Goal: Information Seeking & Learning: Learn about a topic

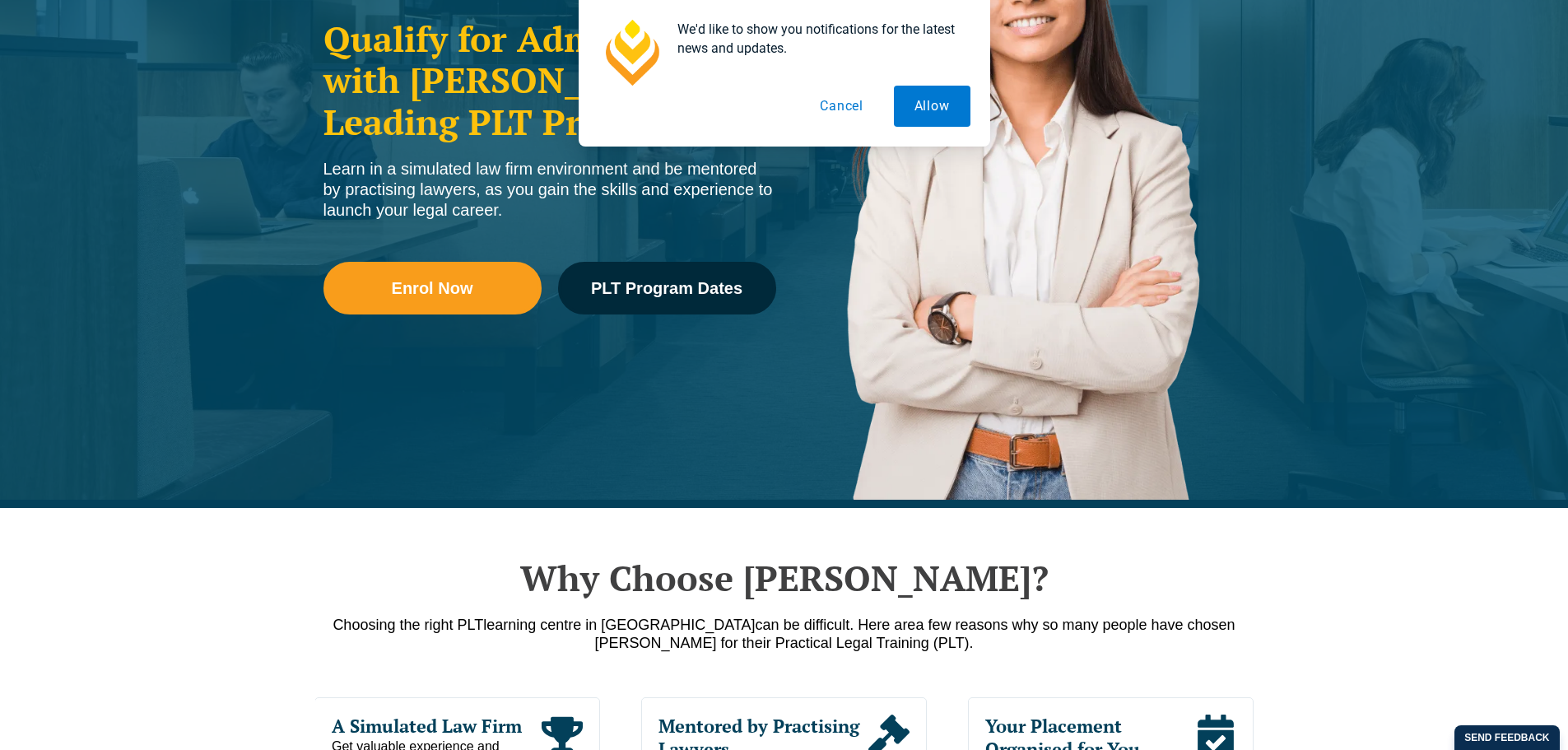
click at [848, 115] on button "Cancel" at bounding box center [842, 106] width 84 height 41
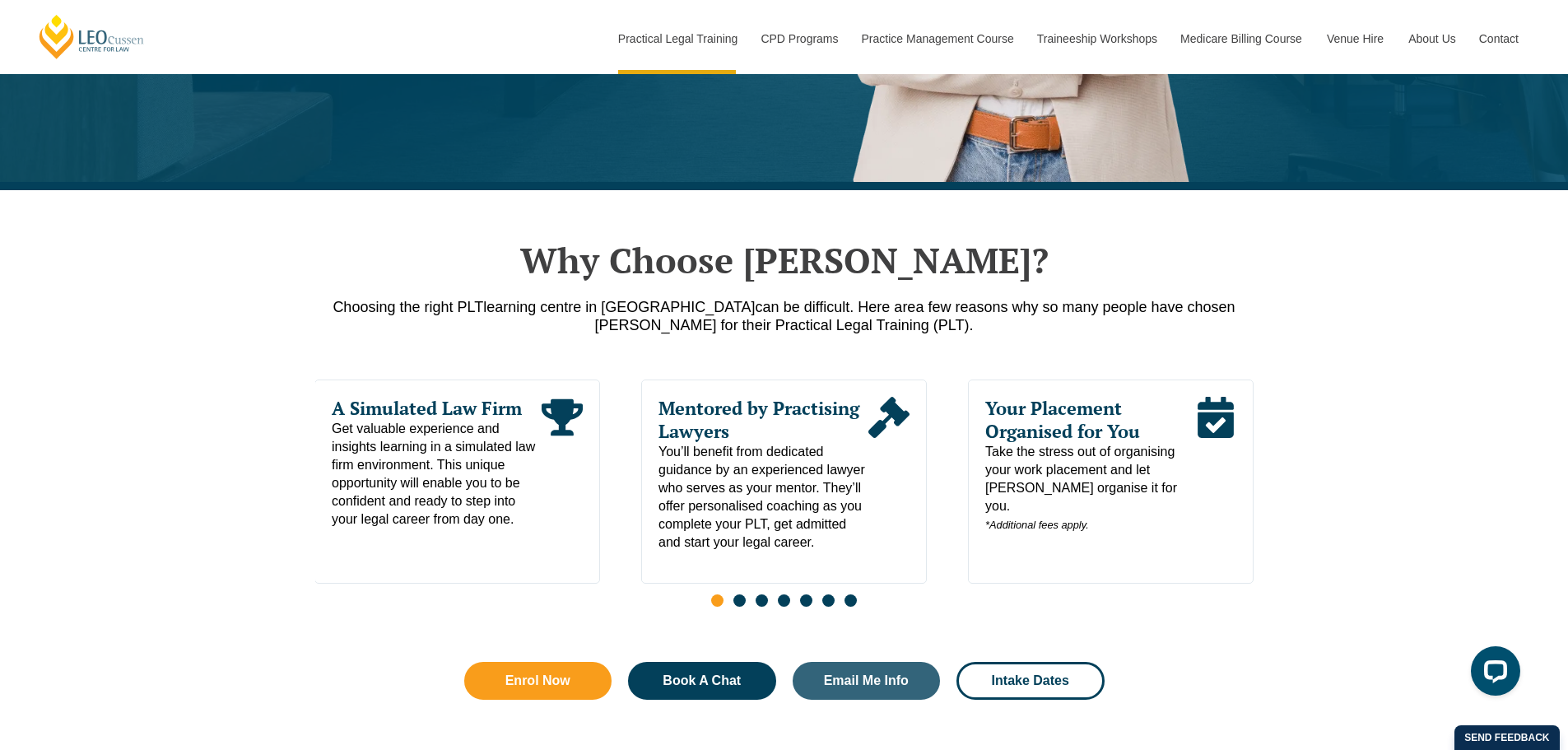
scroll to position [494, 0]
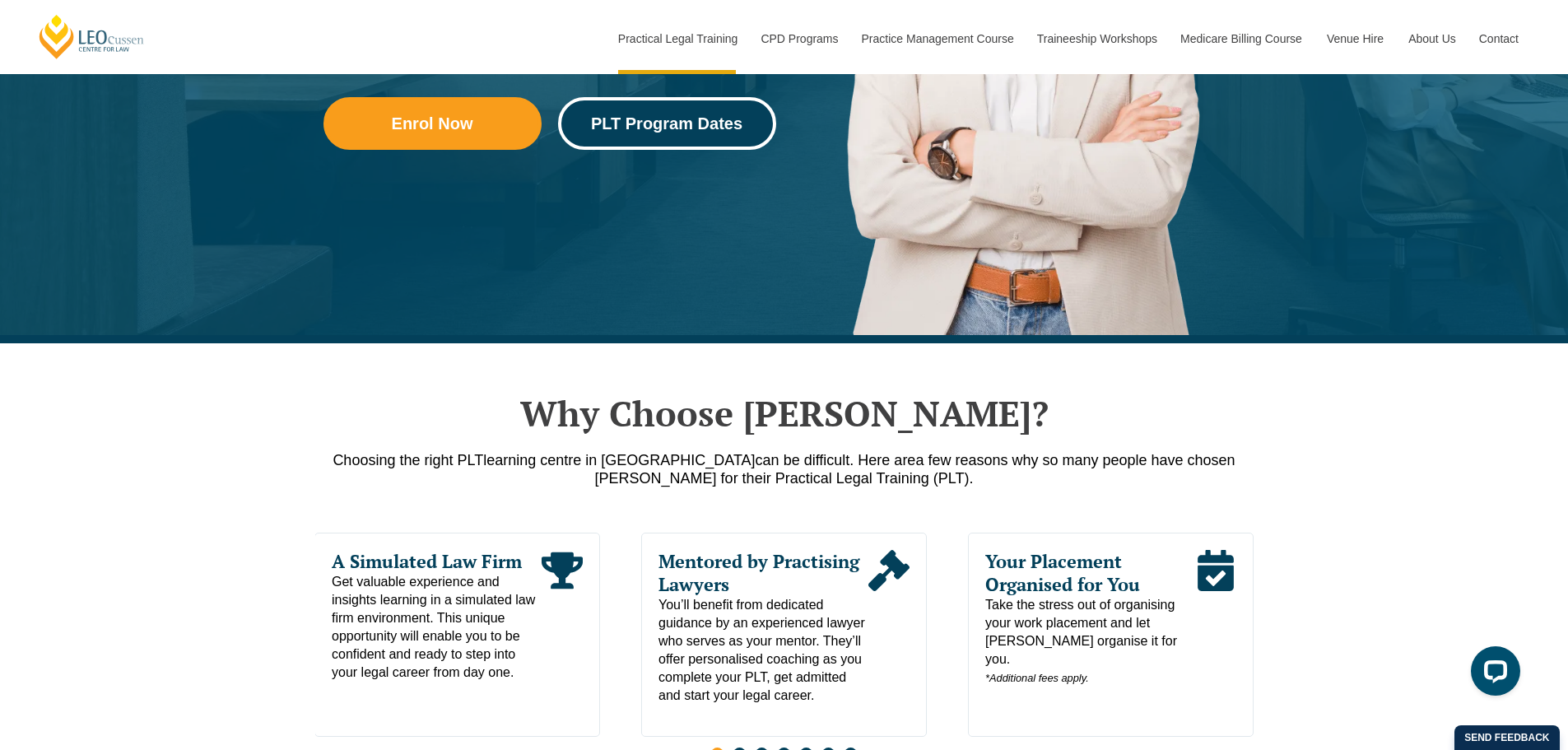
click at [663, 129] on span "PLT Program Dates" at bounding box center [667, 123] width 151 height 17
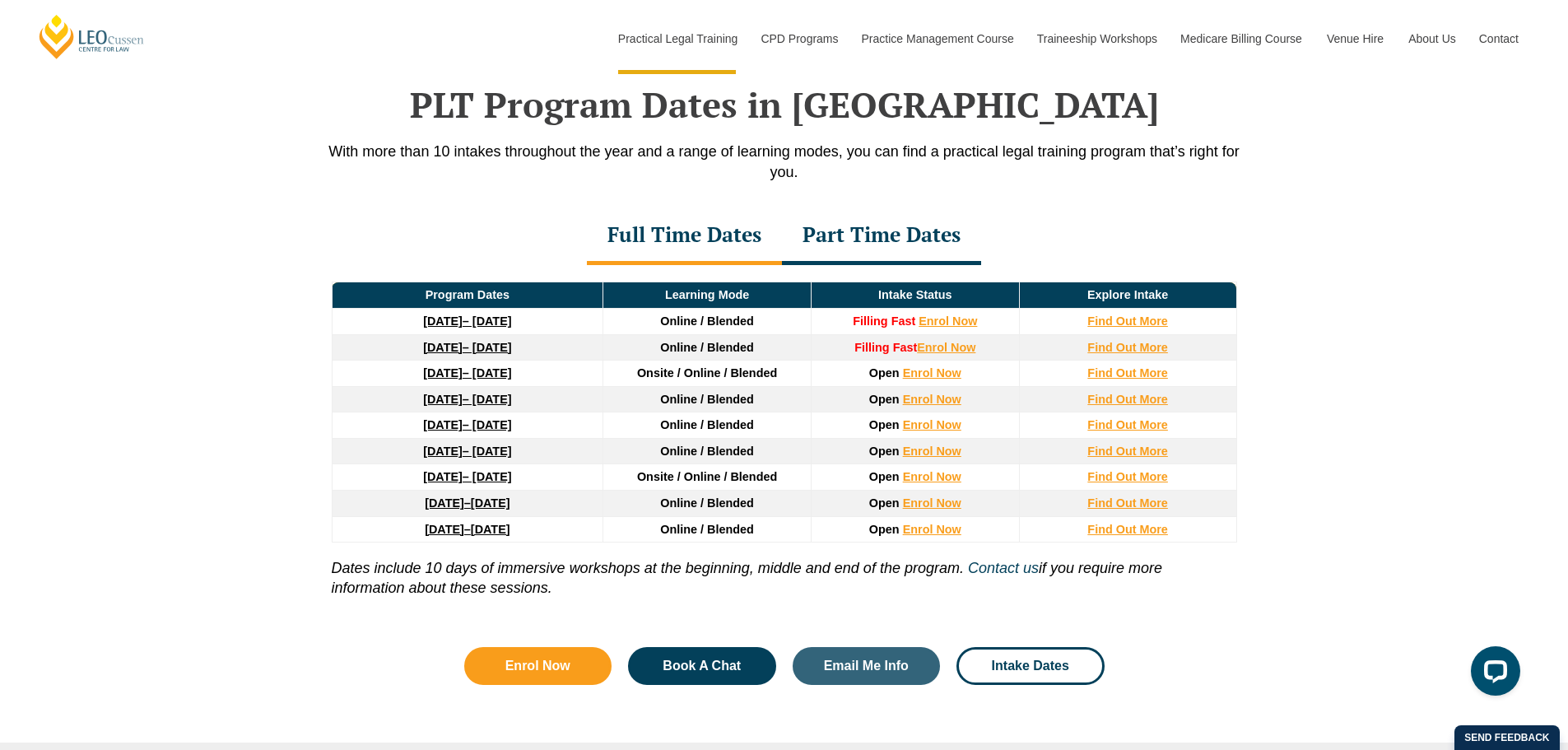
scroll to position [2150, 0]
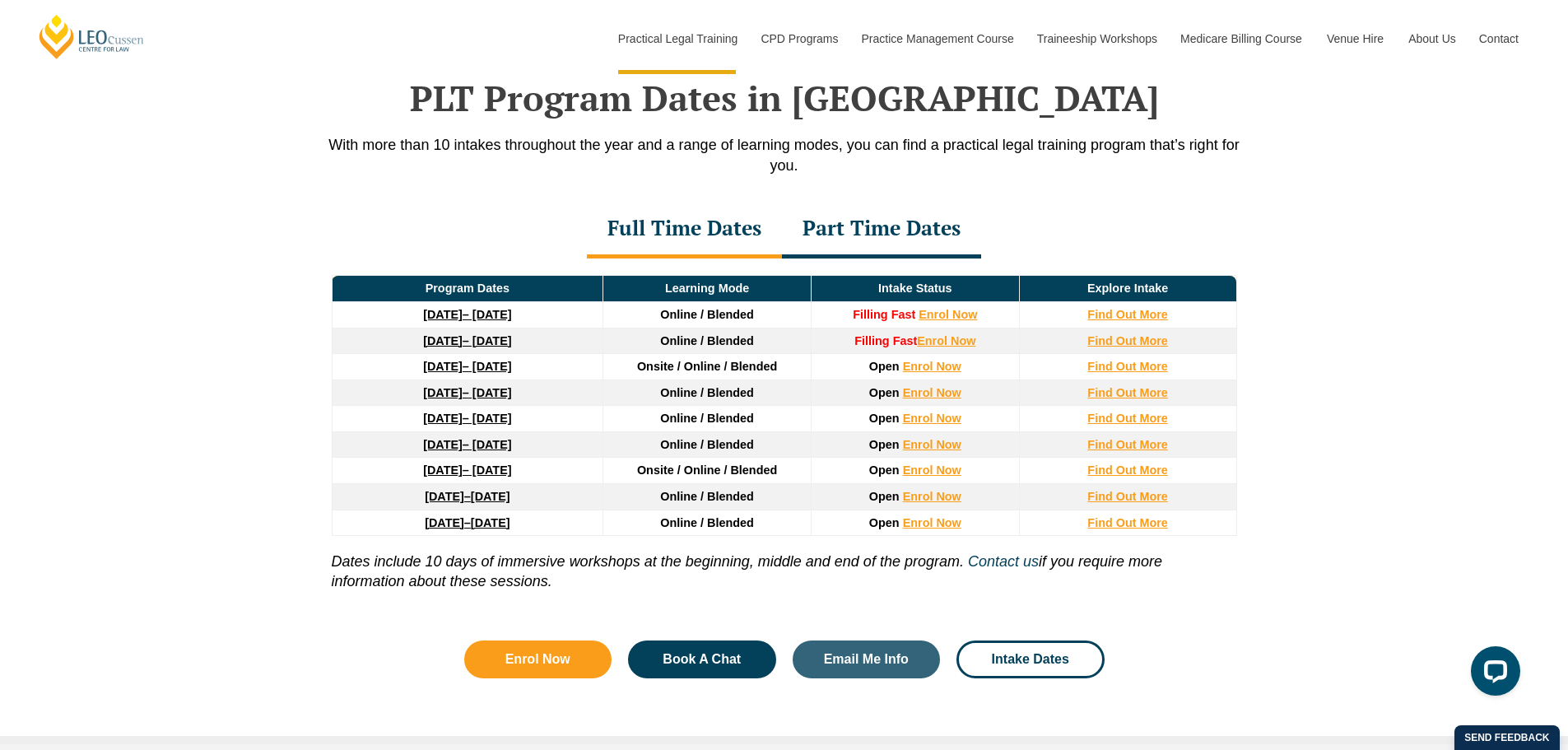
click at [511, 316] on link "22 September 2025 – 20 February 2026" at bounding box center [467, 314] width 88 height 13
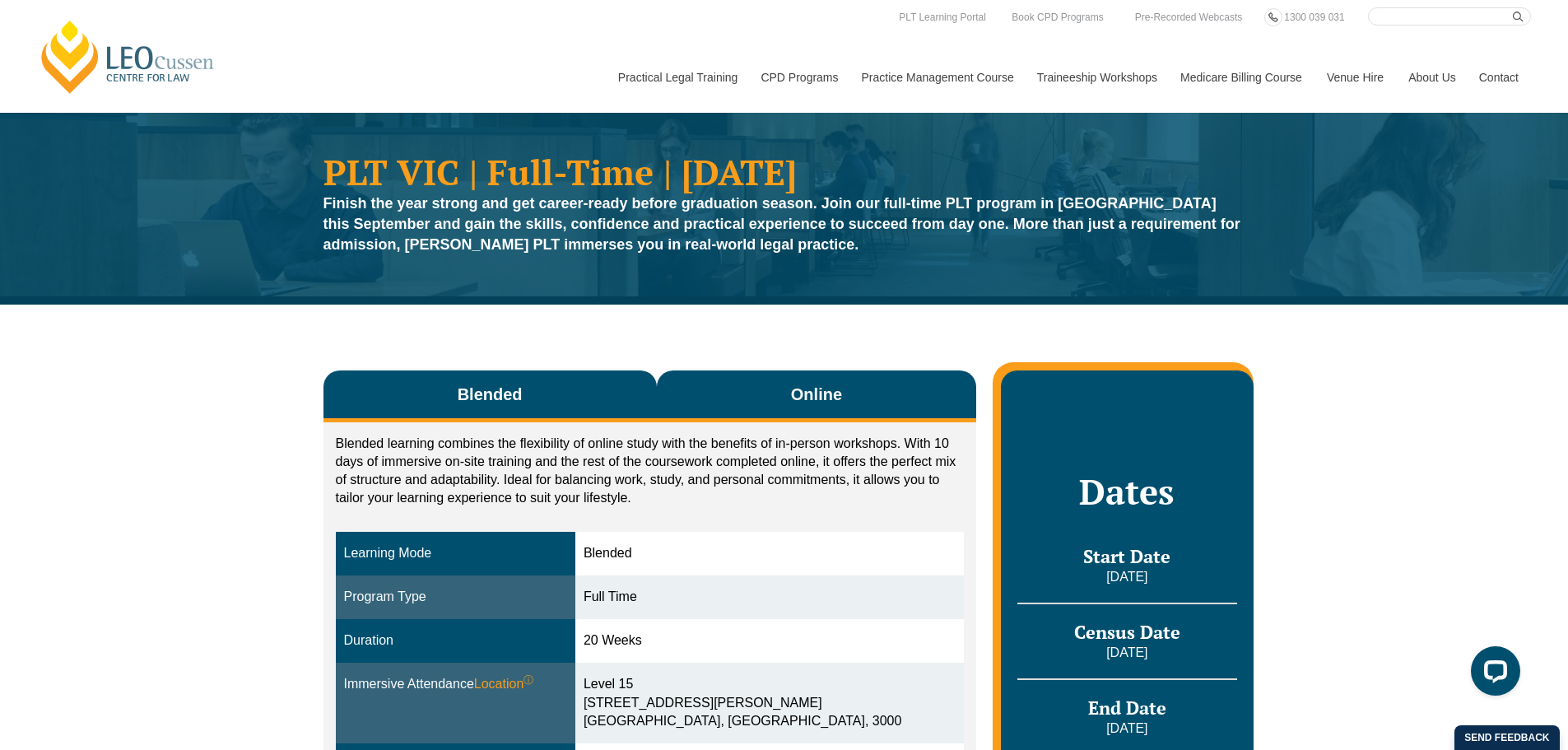
click at [820, 397] on span "Online" at bounding box center [817, 394] width 51 height 23
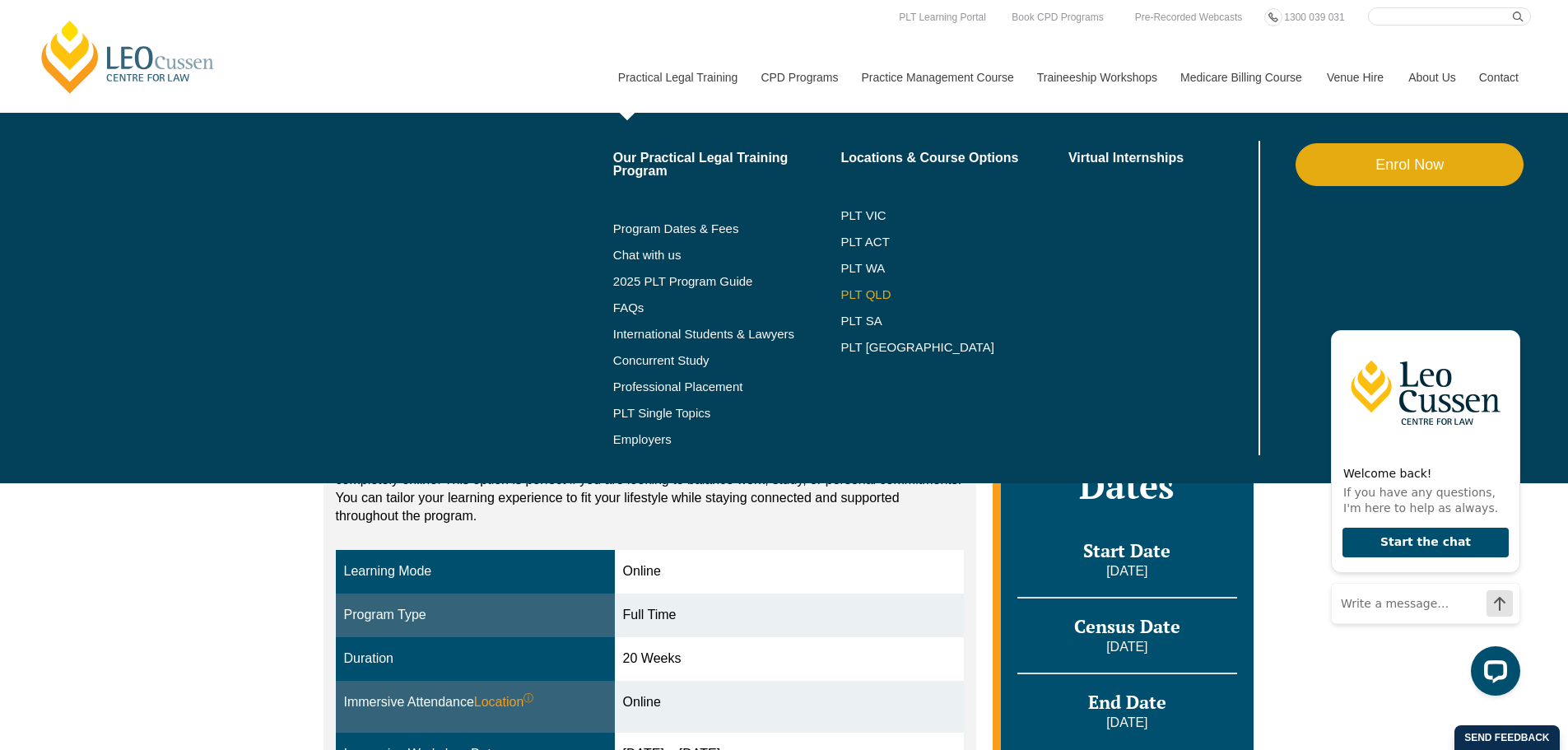
click at [876, 291] on link "PLT QLD" at bounding box center [954, 294] width 228 height 13
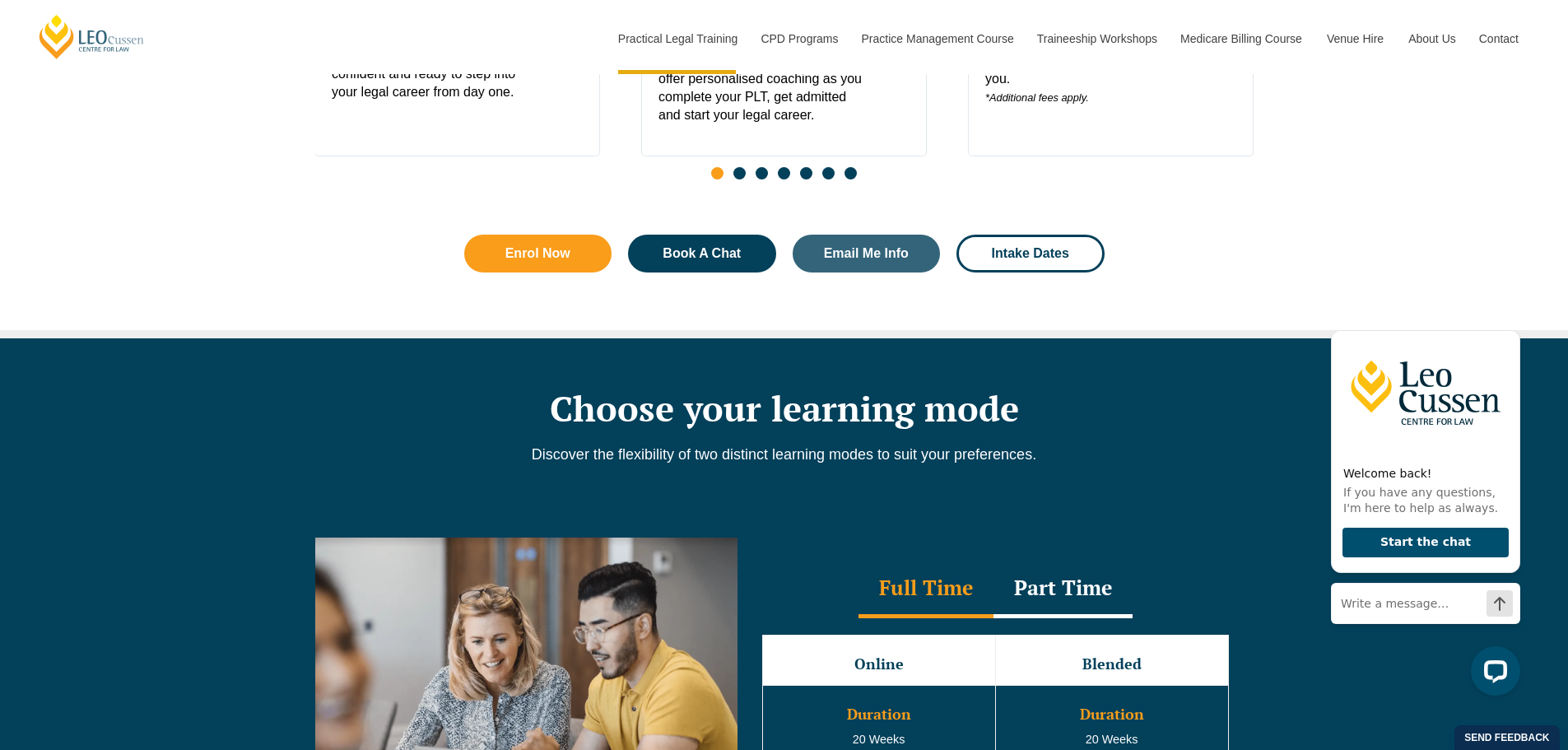
scroll to position [1318, 0]
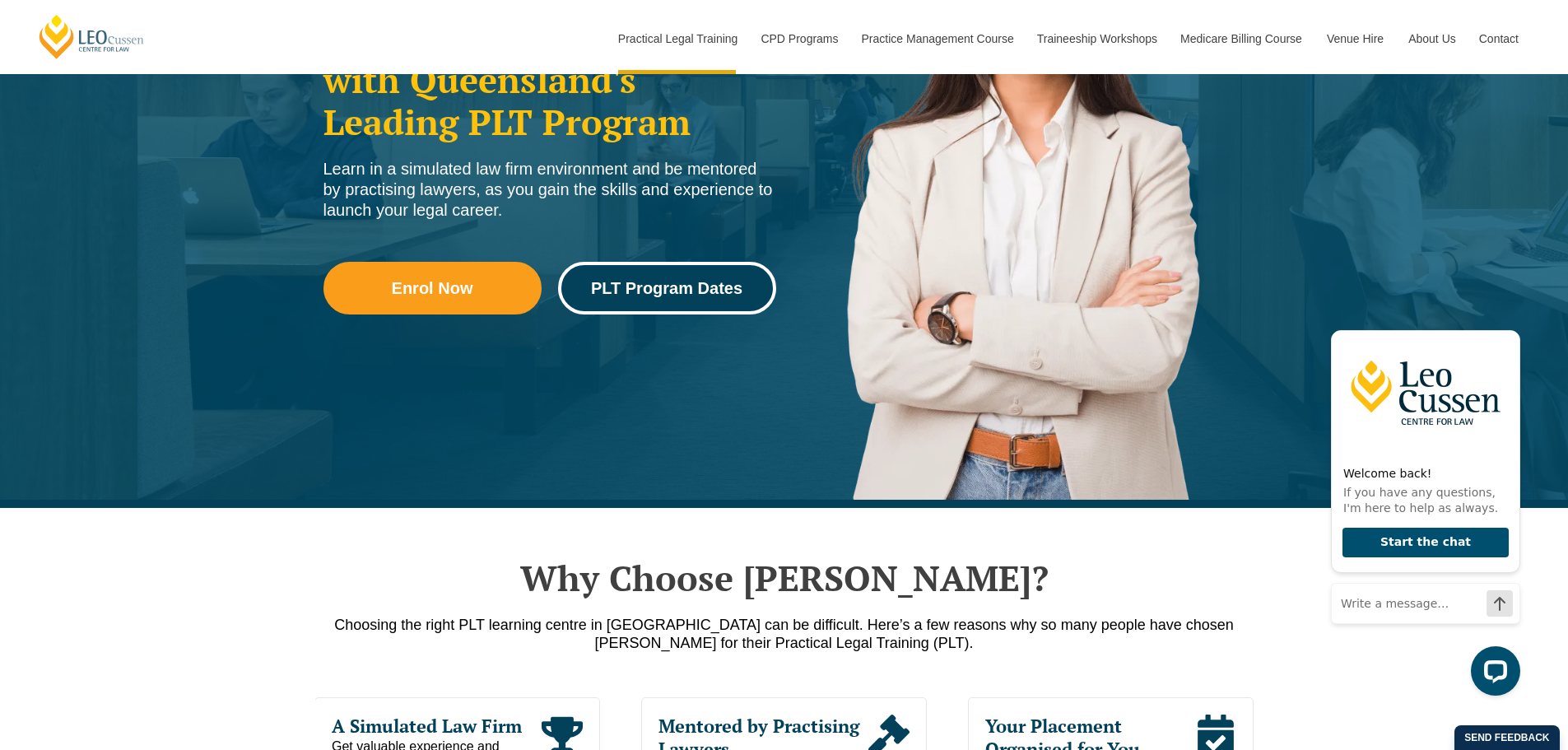
click at [707, 296] on span "PLT Program Dates" at bounding box center [667, 288] width 151 height 17
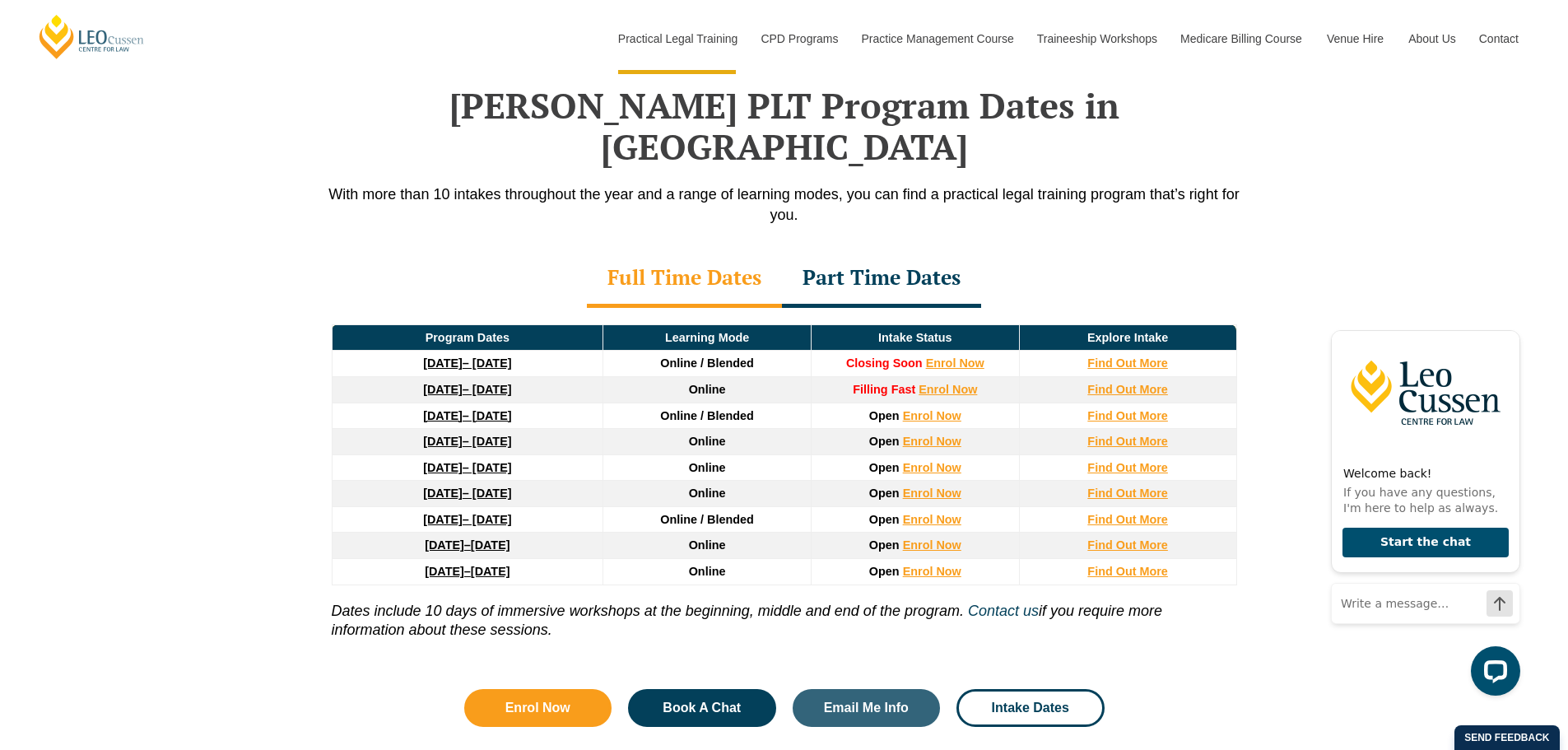
scroll to position [2150, 0]
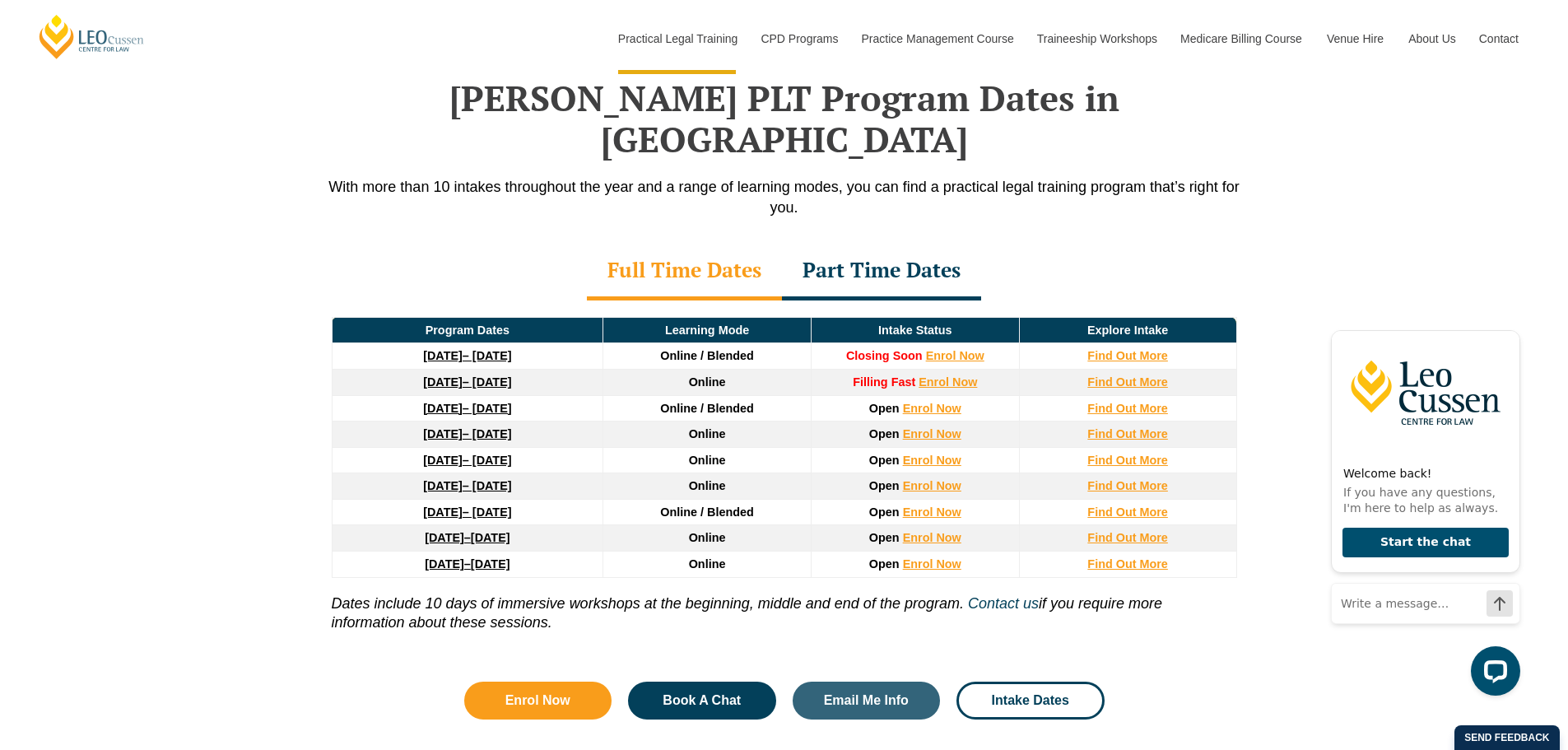
click at [511, 349] on link "22 September 2025 – 20 February 2026" at bounding box center [467, 356] width 88 height 13
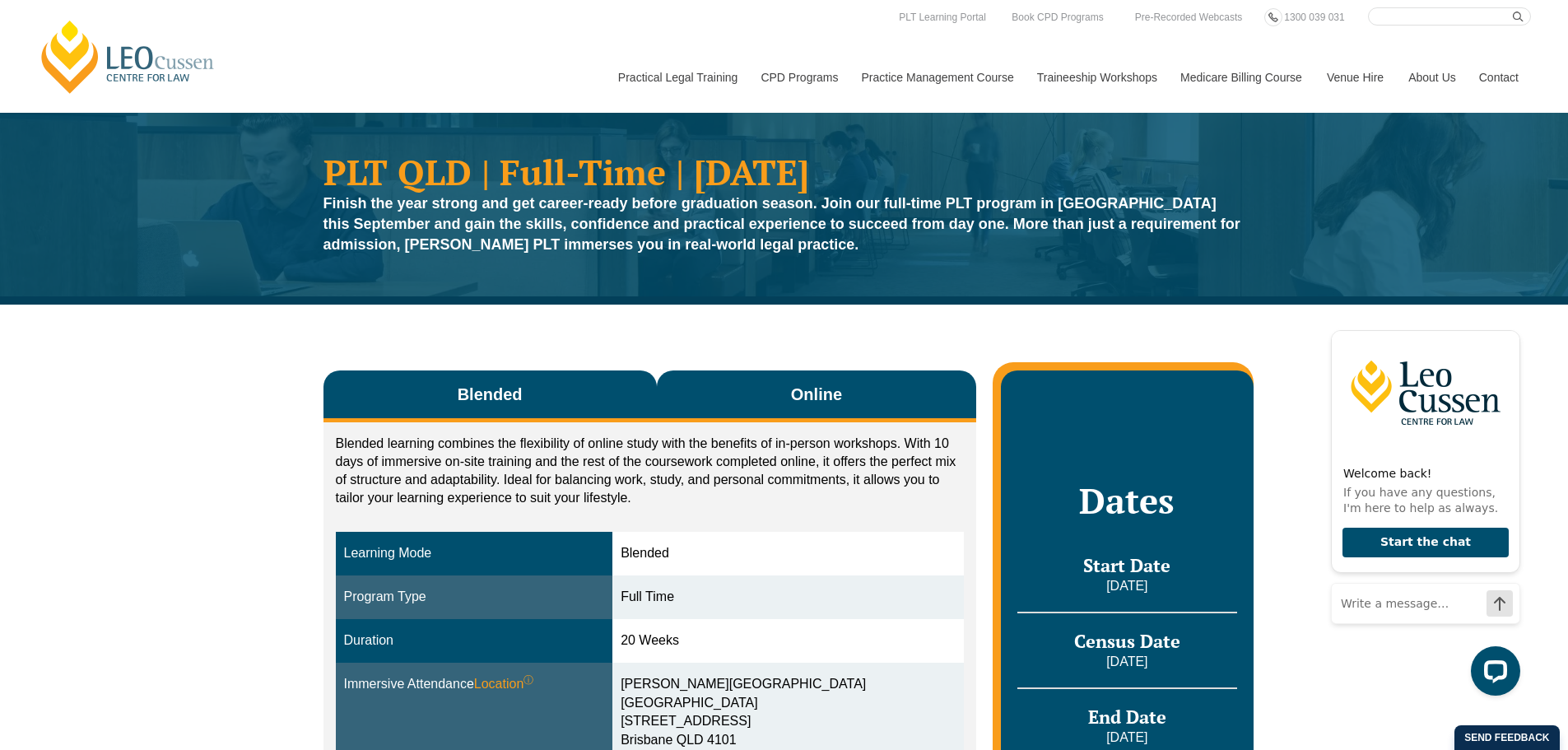
click at [728, 394] on button "Online" at bounding box center [817, 396] width 320 height 52
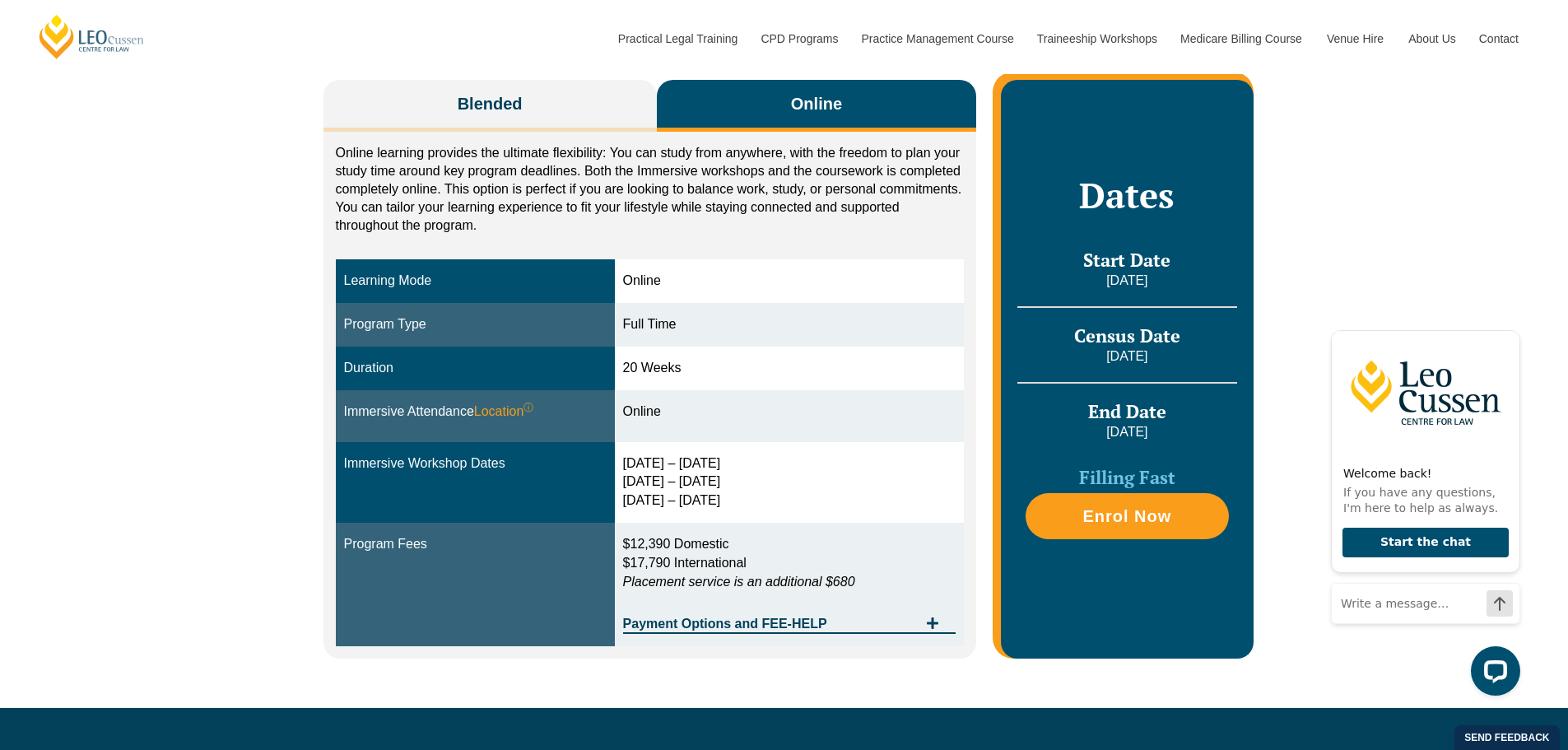
scroll to position [329, 0]
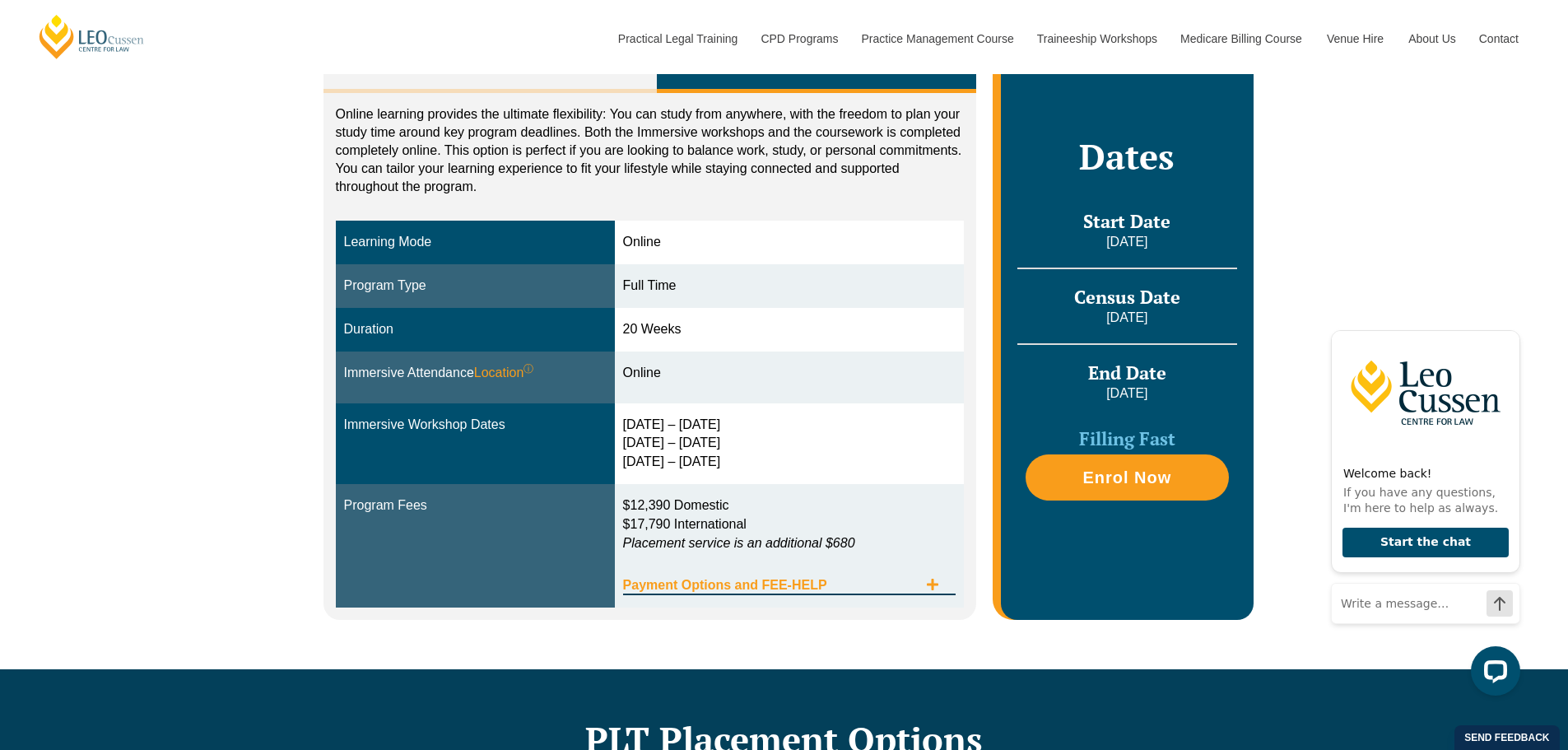
click at [939, 582] on icon "Tabs. Open items with Enter or Space, close with Escape and navigate using the …" at bounding box center [933, 585] width 13 height 13
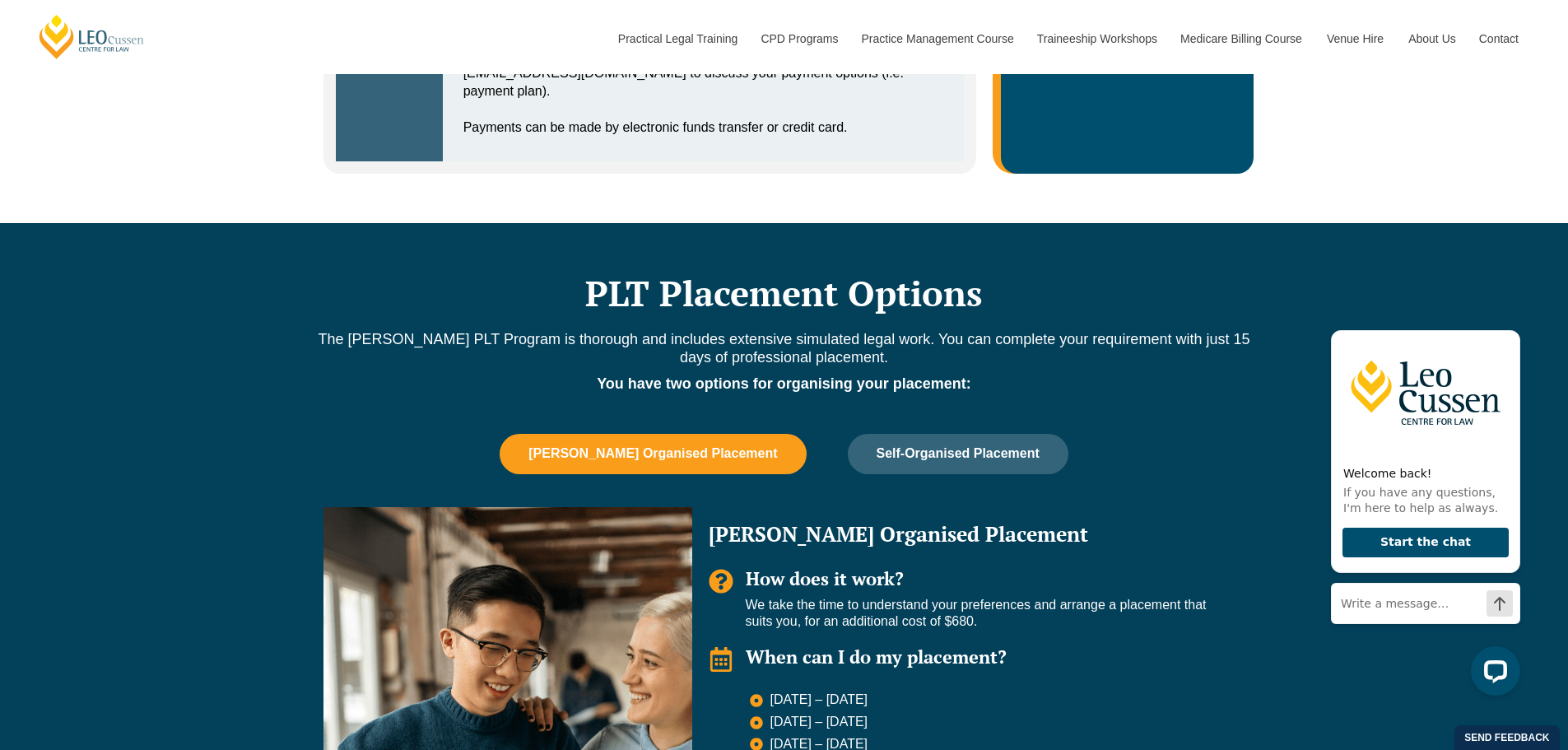
scroll to position [1318, 0]
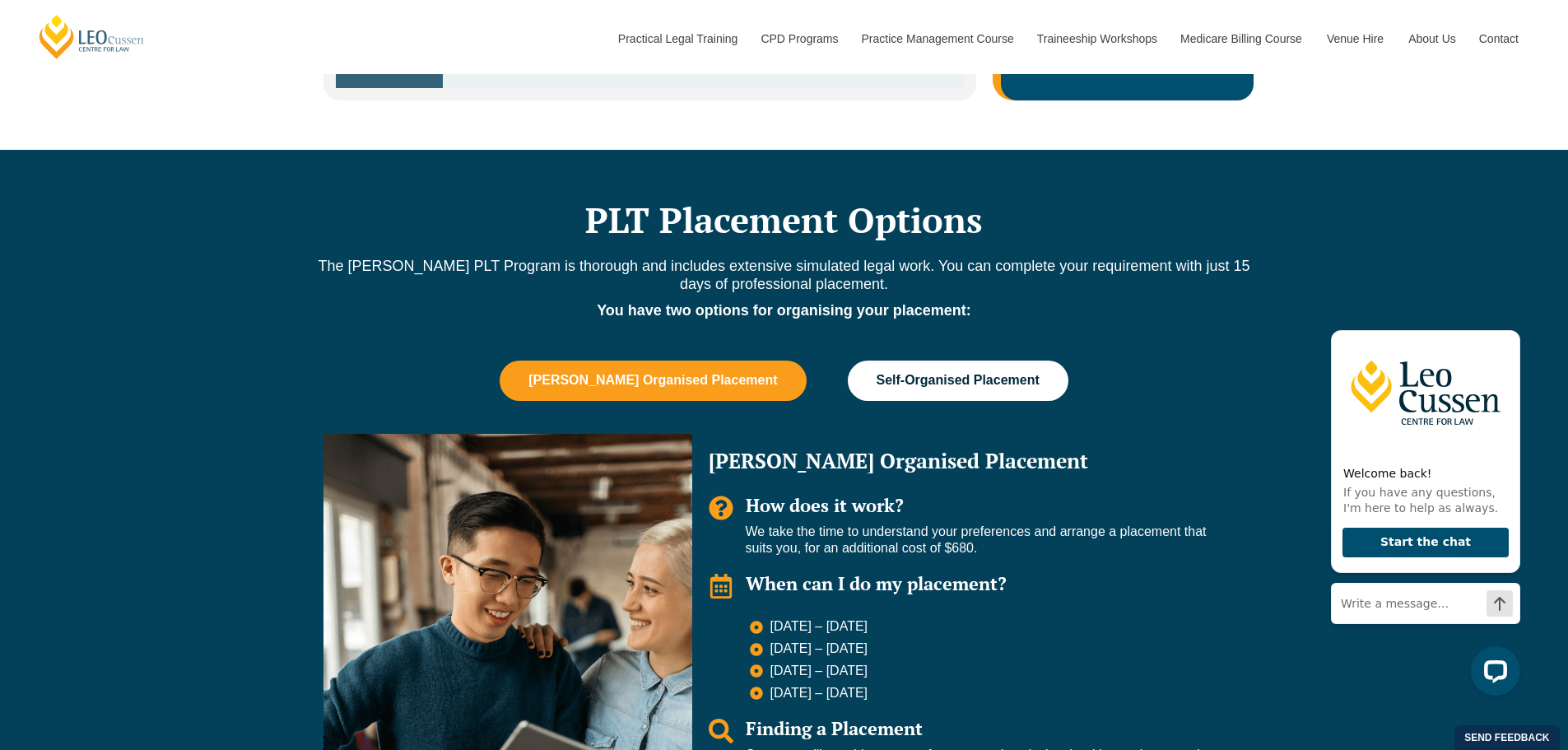
click at [983, 380] on span "Self-Organised Placement" at bounding box center [957, 380] width 163 height 15
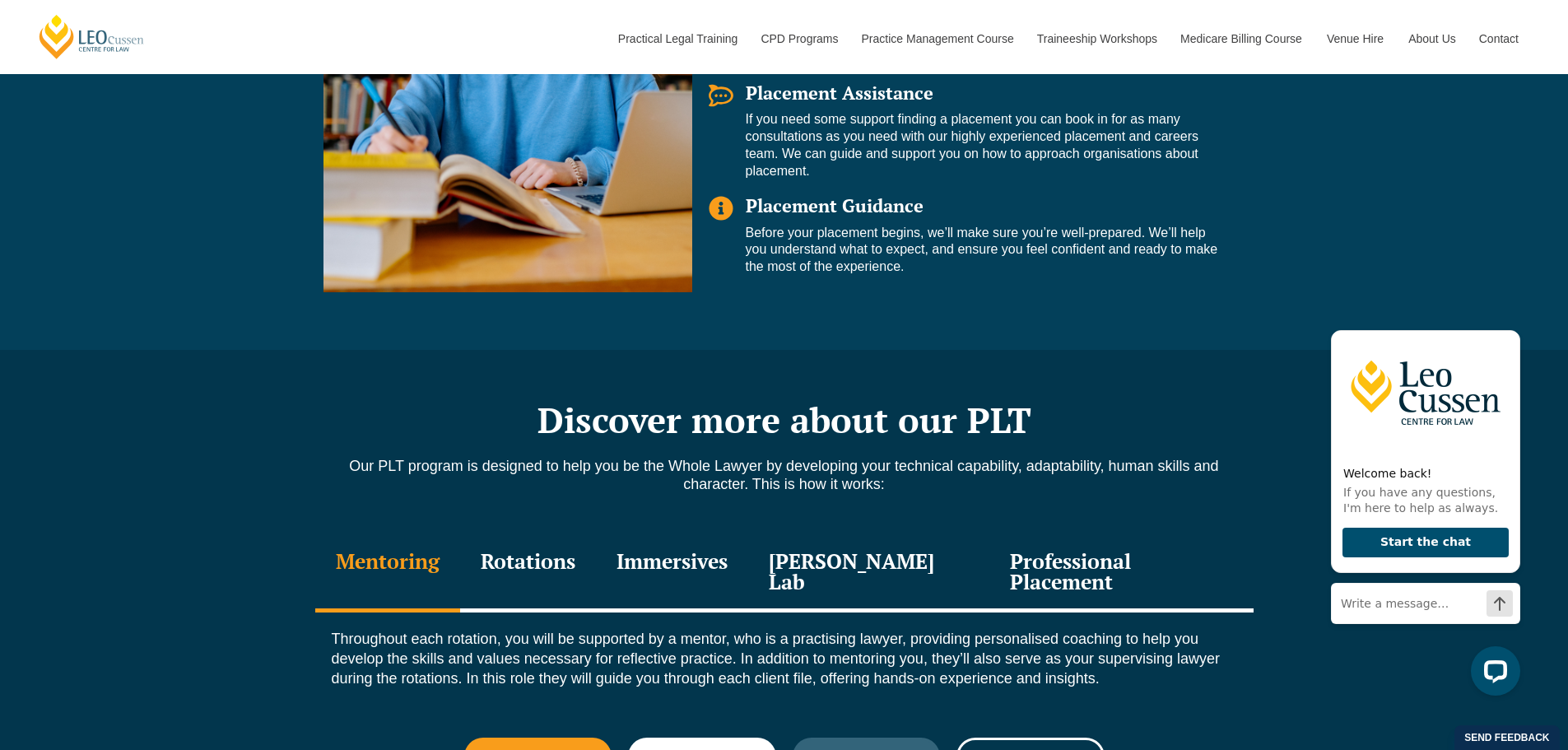
scroll to position [1894, 0]
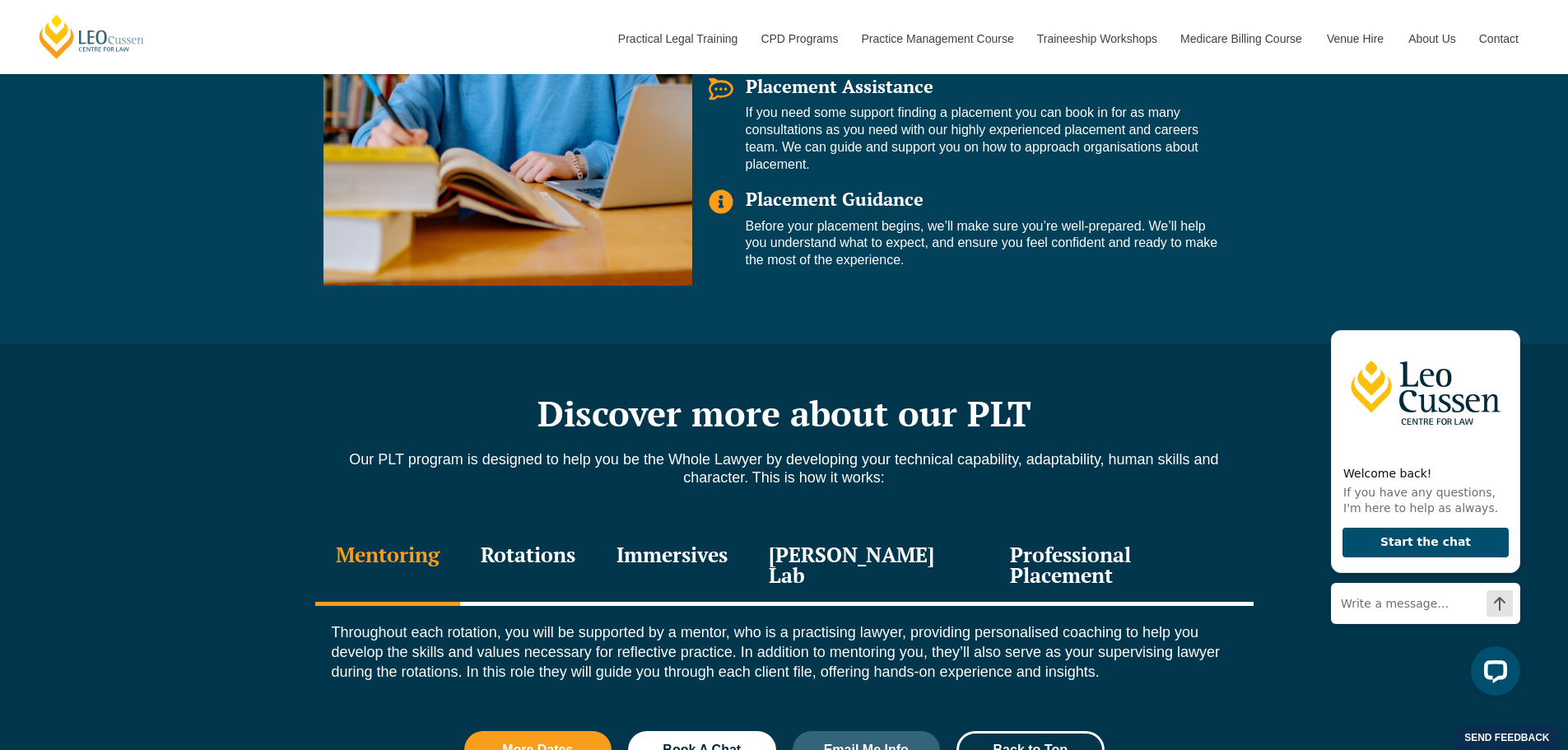
click at [1100, 570] on div "Professional Placement" at bounding box center [1121, 567] width 263 height 78
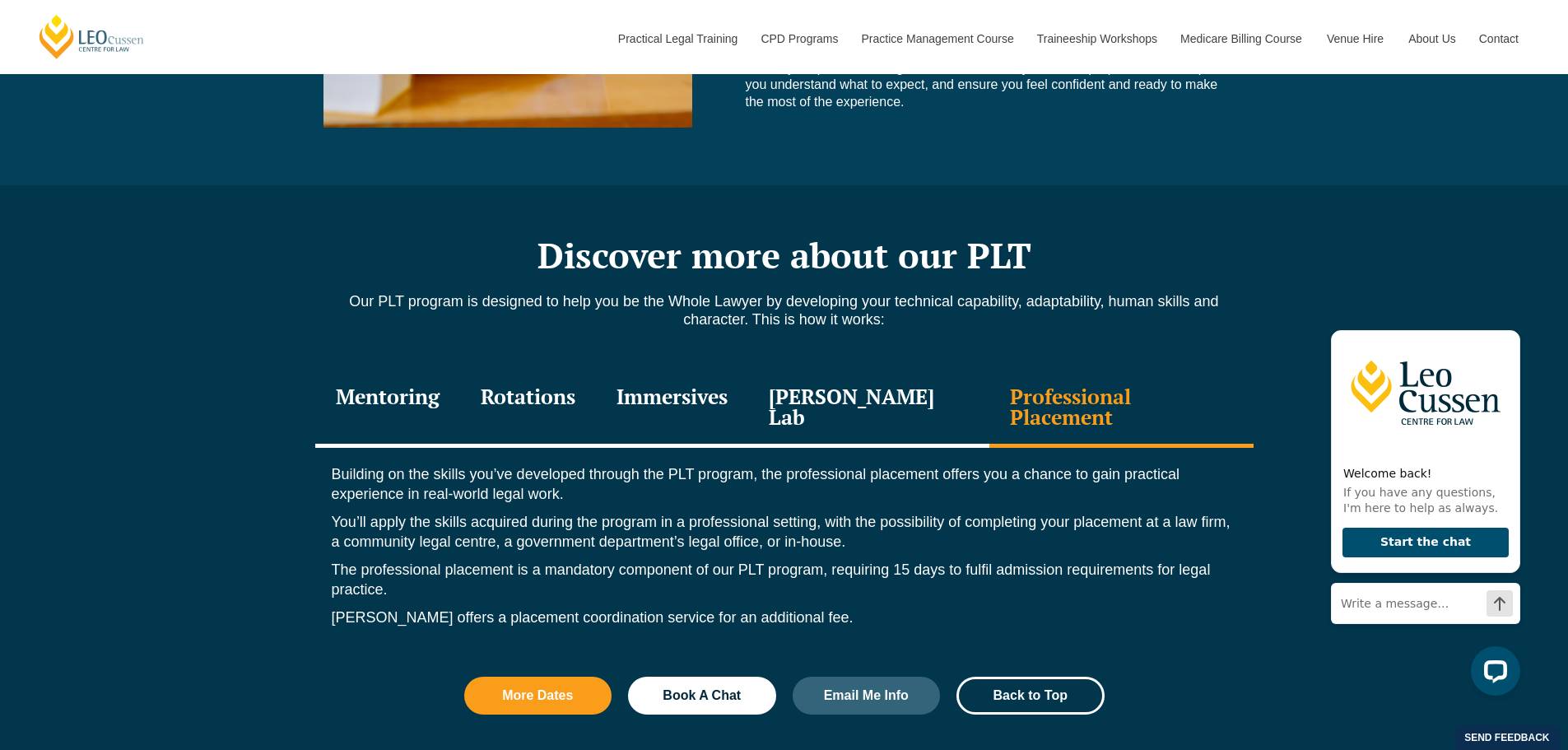
scroll to position [2059, 0]
